Goal: Task Accomplishment & Management: Complete application form

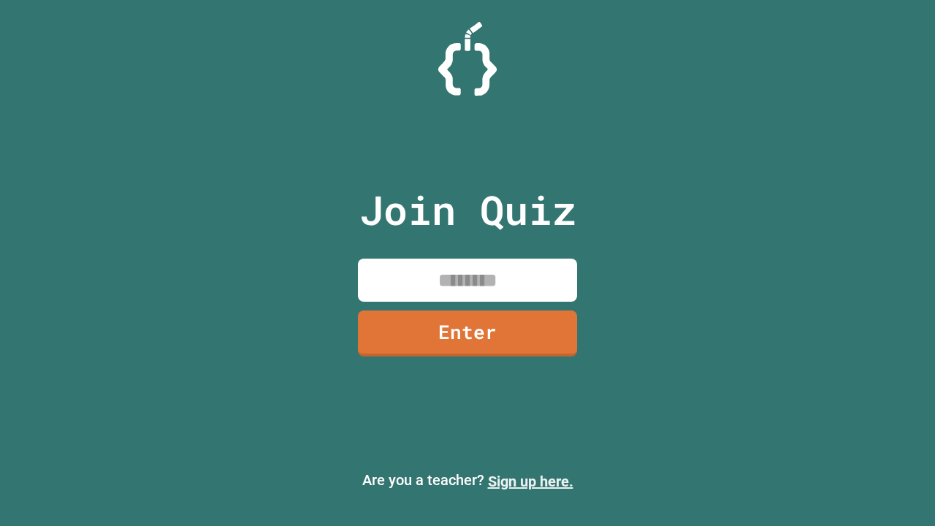
click at [531, 482] on link "Sign up here." at bounding box center [530, 482] width 85 height 18
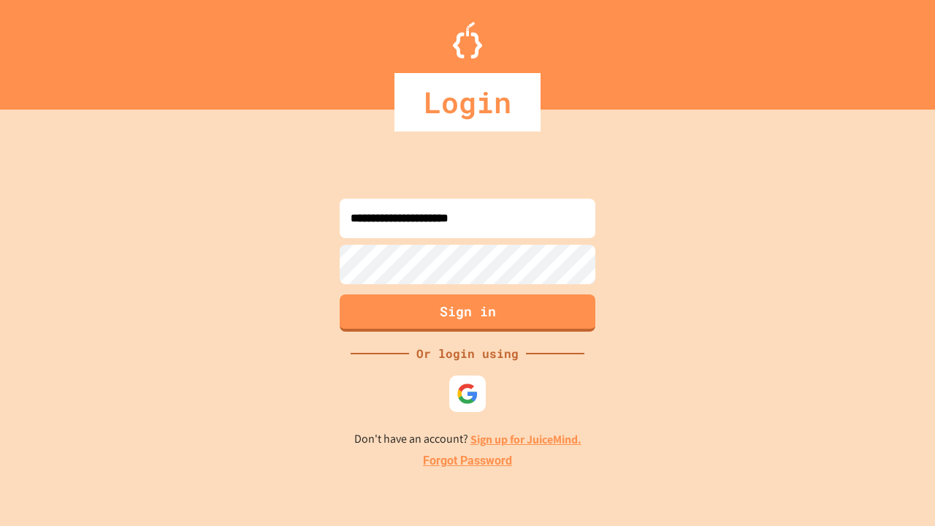
type input "**********"
